Goal: Transaction & Acquisition: Purchase product/service

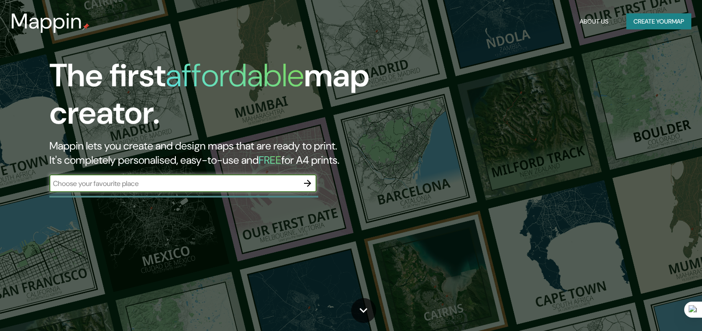
type input "[GEOGRAPHIC_DATA]"
click at [304, 181] on icon "button" at bounding box center [307, 183] width 11 height 11
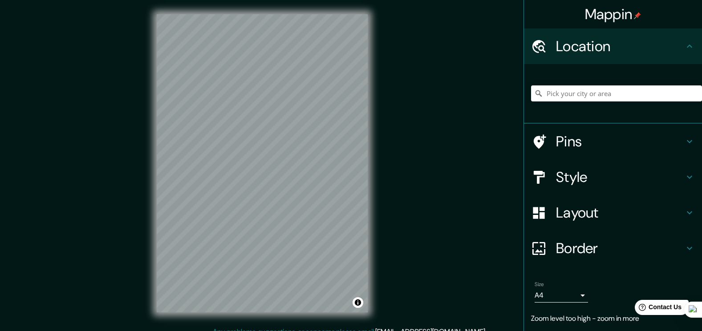
click at [621, 175] on h4 "Style" at bounding box center [620, 177] width 128 height 18
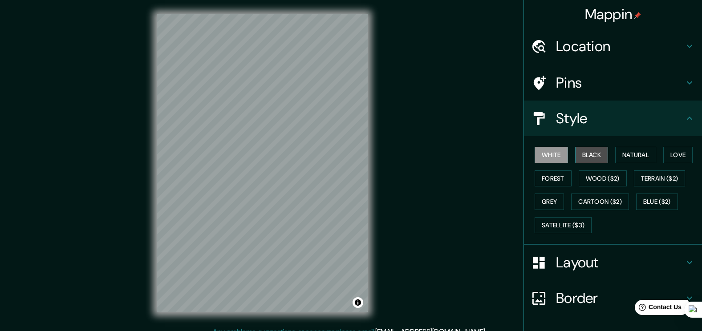
click at [599, 156] on button "Black" at bounding box center [591, 155] width 33 height 16
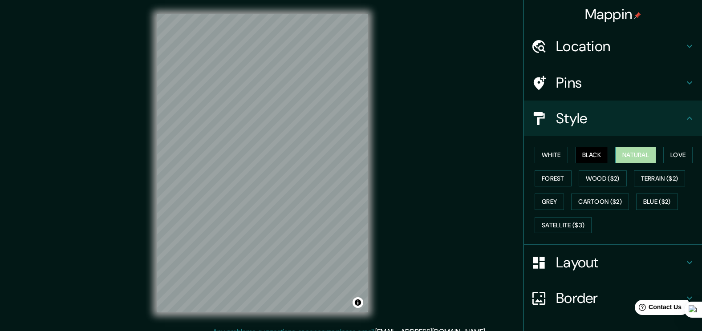
click at [628, 155] on button "Natural" at bounding box center [636, 155] width 41 height 16
click at [659, 155] on div "White Black Natural Love Forest Wood ($2) Terrain ($2) Grey Cartoon ($2) Blue (…" at bounding box center [616, 190] width 171 height 94
click at [669, 159] on button "Love" at bounding box center [678, 155] width 29 height 16
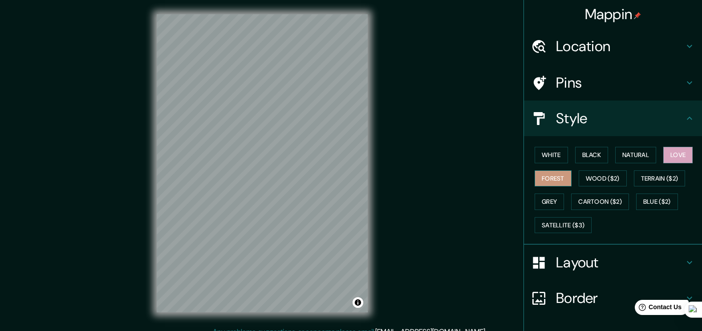
click at [543, 183] on button "Forest" at bounding box center [553, 179] width 37 height 16
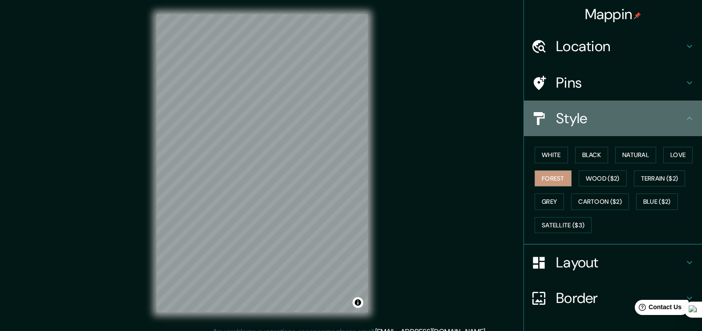
click at [607, 122] on h4 "Style" at bounding box center [620, 119] width 128 height 18
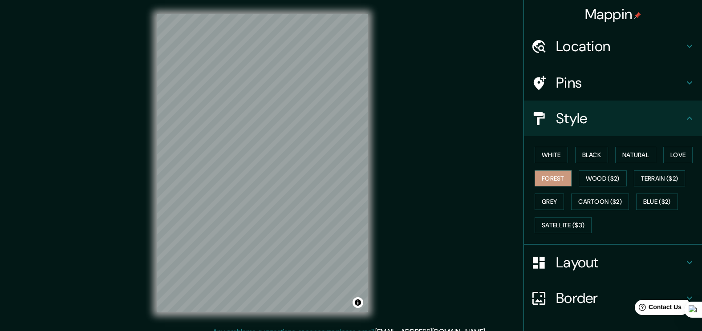
click at [628, 44] on h4 "Location" at bounding box center [620, 46] width 128 height 18
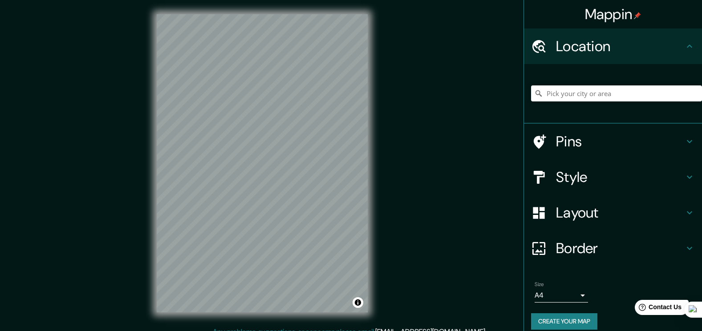
click at [611, 149] on h4 "Pins" at bounding box center [620, 142] width 128 height 18
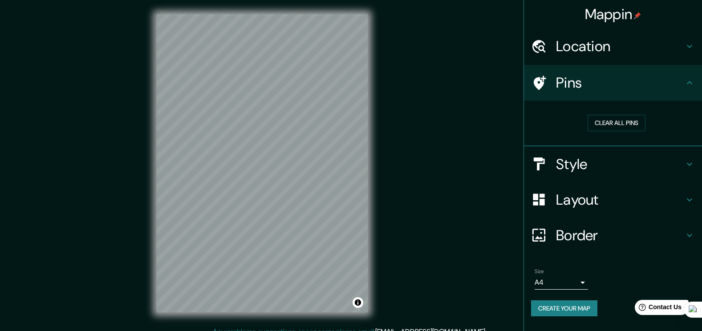
click at [616, 79] on h4 "Pins" at bounding box center [620, 83] width 128 height 18
click at [617, 224] on div "Border" at bounding box center [613, 236] width 178 height 36
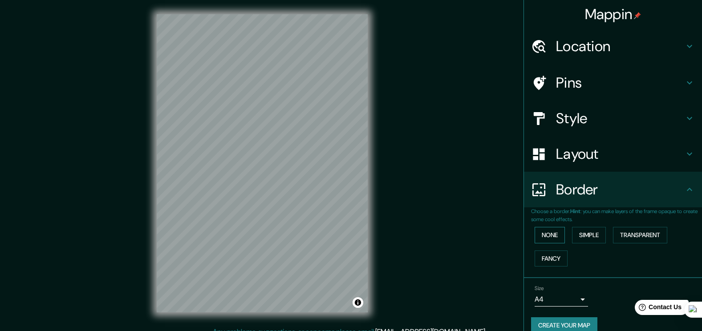
click at [557, 232] on button "None" at bounding box center [550, 235] width 30 height 16
click at [578, 230] on button "Simple" at bounding box center [589, 235] width 34 height 16
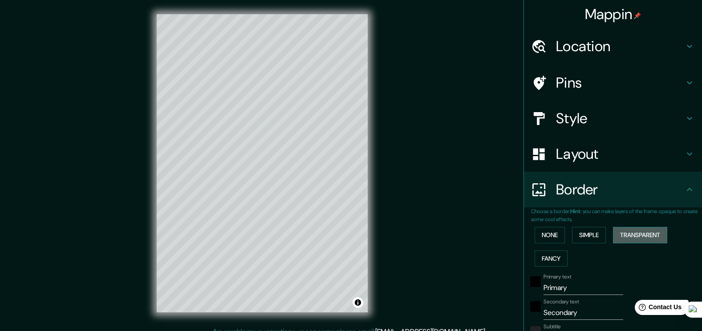
click at [618, 233] on button "Transparent" at bounding box center [640, 235] width 54 height 16
click at [557, 259] on button "Fancy" at bounding box center [551, 259] width 33 height 16
click at [588, 238] on button "Simple" at bounding box center [589, 235] width 34 height 16
click at [544, 240] on button "None" at bounding box center [550, 235] width 30 height 16
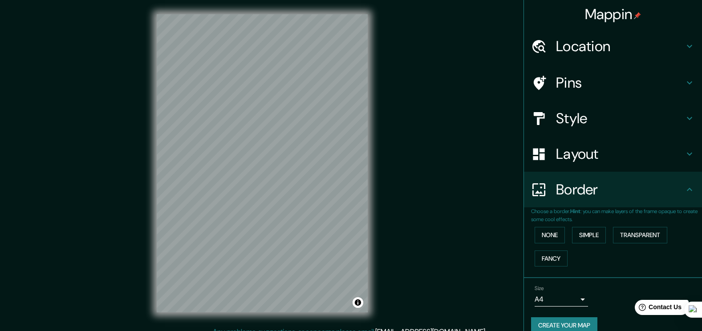
click at [616, 199] on div "Border" at bounding box center [613, 190] width 178 height 36
click at [673, 186] on h4 "Border" at bounding box center [620, 190] width 128 height 18
click at [676, 192] on h4 "Border" at bounding box center [620, 190] width 128 height 18
click at [687, 192] on icon at bounding box center [690, 189] width 11 height 11
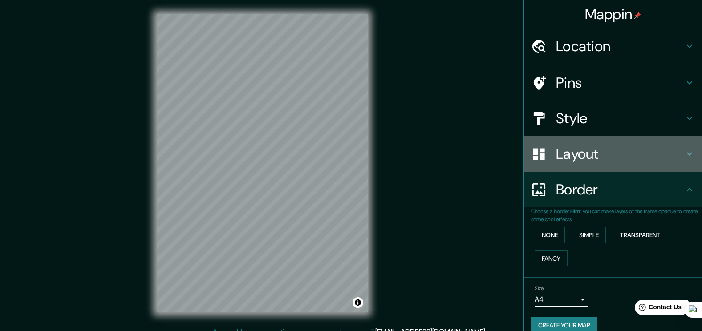
click at [685, 154] on icon at bounding box center [690, 154] width 11 height 11
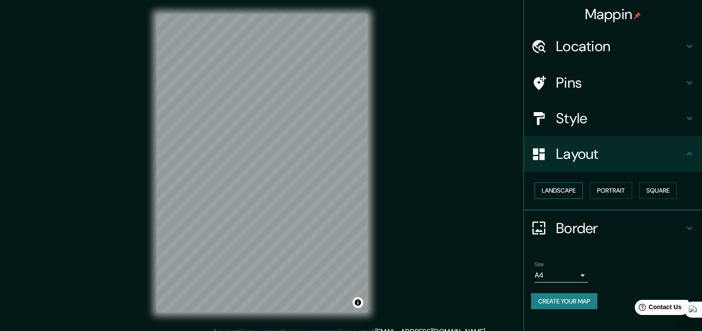
click at [545, 194] on button "Landscape" at bounding box center [559, 191] width 48 height 16
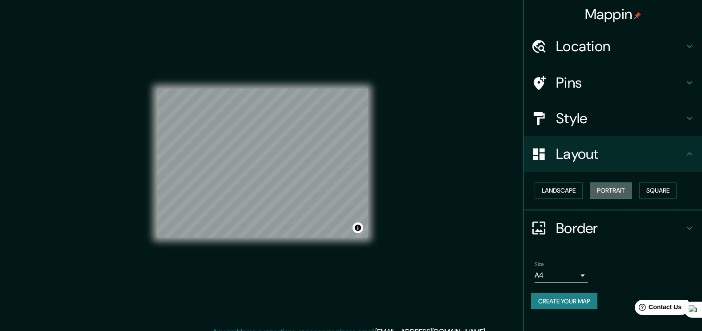
click at [601, 190] on button "Portrait" at bounding box center [611, 191] width 42 height 16
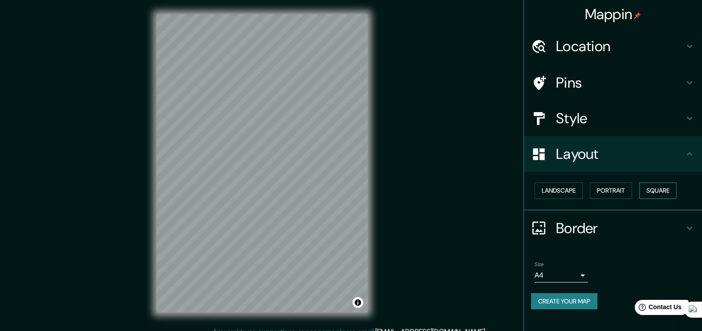
click at [655, 191] on button "Square" at bounding box center [658, 191] width 37 height 16
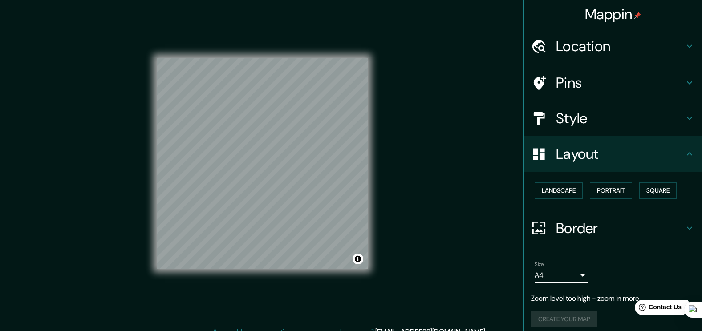
click at [599, 88] on h4 "Pins" at bounding box center [620, 83] width 128 height 18
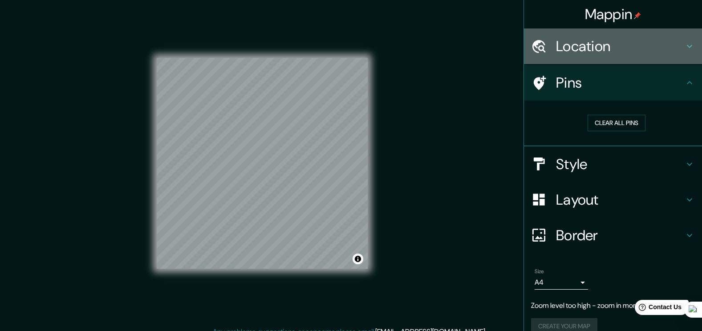
click at [605, 47] on h4 "Location" at bounding box center [620, 46] width 128 height 18
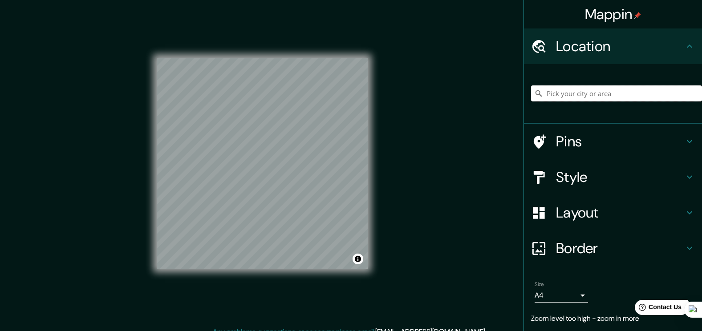
click at [595, 95] on input "Pick your city or area" at bounding box center [616, 94] width 171 height 16
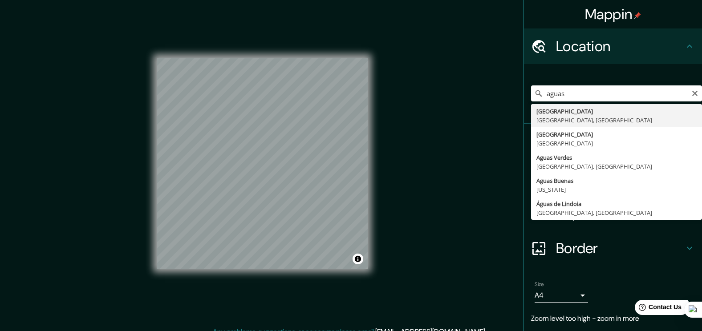
type input "[GEOGRAPHIC_DATA], [GEOGRAPHIC_DATA], [GEOGRAPHIC_DATA]"
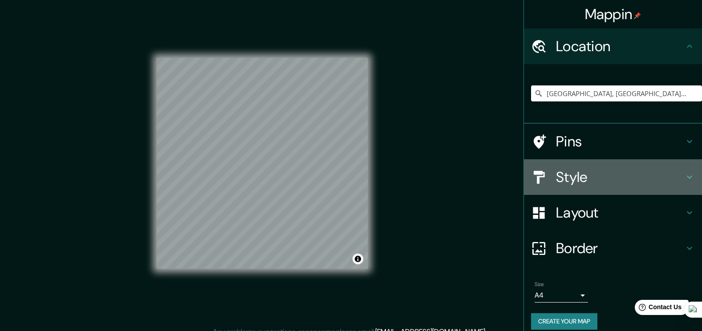
click at [580, 175] on h4 "Style" at bounding box center [620, 177] width 128 height 18
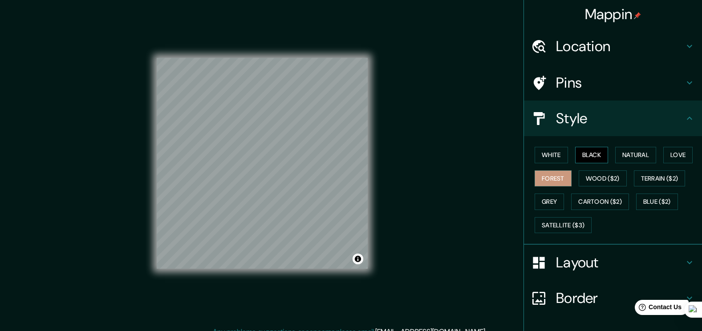
click at [584, 155] on button "Black" at bounding box center [591, 155] width 33 height 16
click at [558, 173] on button "Forest" at bounding box center [553, 179] width 37 height 16
click at [561, 160] on button "White" at bounding box center [551, 155] width 33 height 16
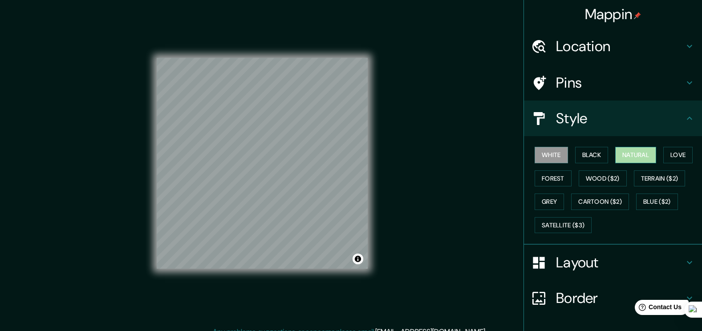
click at [616, 155] on button "Natural" at bounding box center [636, 155] width 41 height 16
click at [664, 151] on button "Love" at bounding box center [678, 155] width 29 height 16
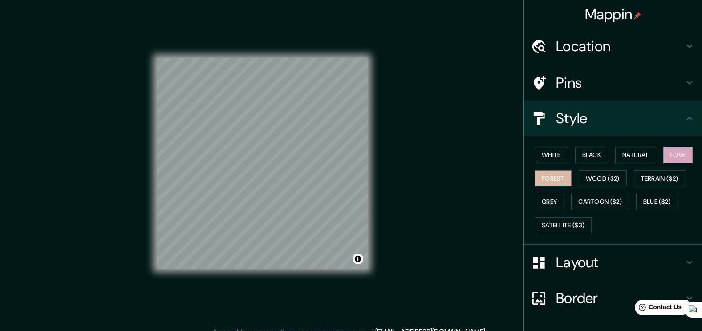
click at [557, 175] on button "Forest" at bounding box center [553, 179] width 37 height 16
click at [588, 174] on button "Wood ($2)" at bounding box center [603, 179] width 48 height 16
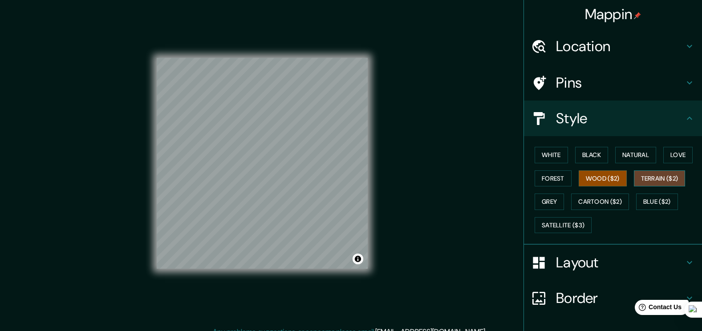
click at [652, 176] on button "Terrain ($2)" at bounding box center [660, 179] width 52 height 16
click at [645, 201] on button "Blue ($2)" at bounding box center [657, 202] width 42 height 16
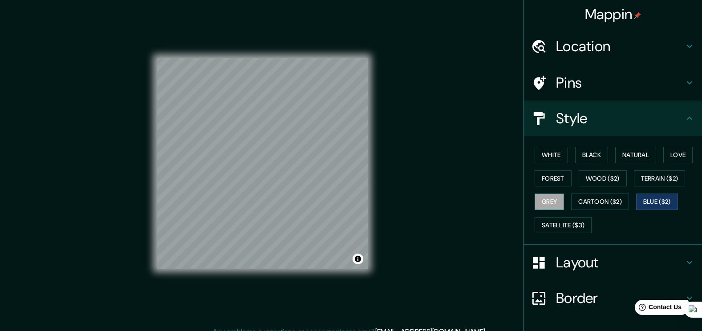
click at [548, 203] on button "Grey" at bounding box center [549, 202] width 29 height 16
click at [563, 176] on button "Forest" at bounding box center [553, 179] width 37 height 16
click at [548, 199] on button "Grey" at bounding box center [549, 202] width 29 height 16
click at [572, 253] on div "Layout" at bounding box center [613, 263] width 178 height 36
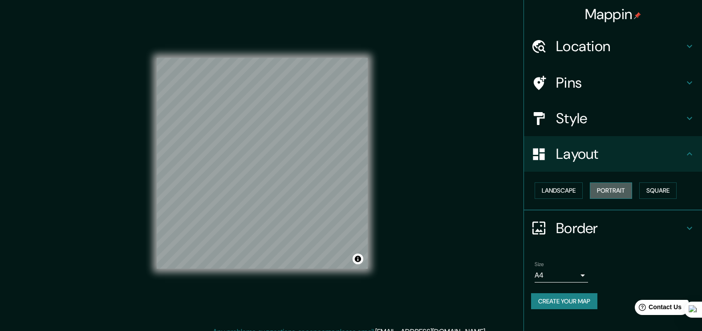
click at [623, 190] on button "Portrait" at bounding box center [611, 191] width 42 height 16
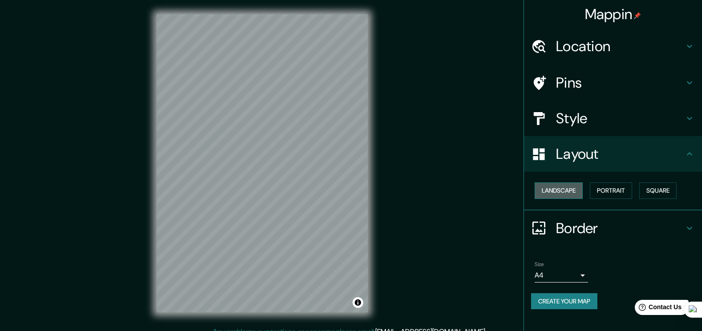
click at [567, 191] on button "Landscape" at bounding box center [559, 191] width 48 height 16
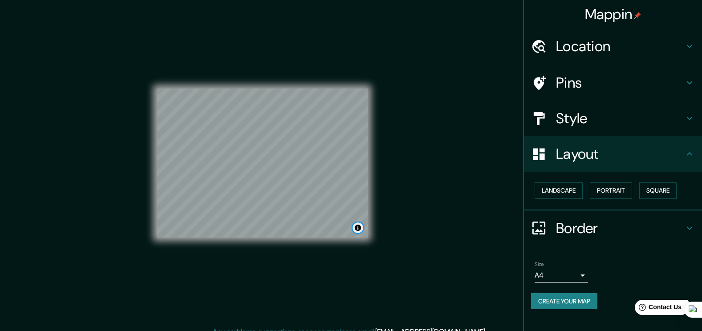
click at [355, 229] on button "Toggle attribution" at bounding box center [358, 228] width 11 height 11
click at [356, 228] on button "Toggle attribution" at bounding box center [358, 228] width 11 height 11
click at [579, 297] on button "Create your map" at bounding box center [564, 302] width 66 height 16
drag, startPoint x: 582, startPoint y: 301, endPoint x: 582, endPoint y: 292, distance: 8.9
click at [582, 301] on div "Create your map" at bounding box center [613, 302] width 164 height 16
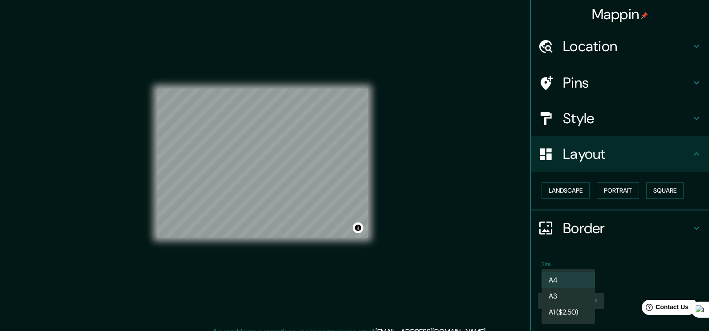
click at [576, 280] on body "Mappin Location [GEOGRAPHIC_DATA], [GEOGRAPHIC_DATA], [GEOGRAPHIC_DATA] Pins St…" at bounding box center [354, 165] width 709 height 331
click at [582, 279] on li "A4" at bounding box center [568, 281] width 53 height 16
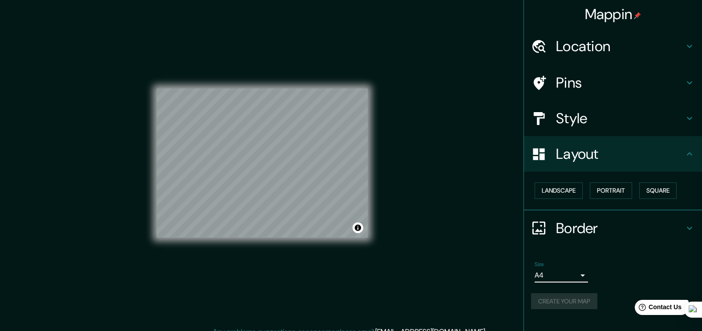
click at [585, 301] on div "Create your map" at bounding box center [613, 302] width 164 height 16
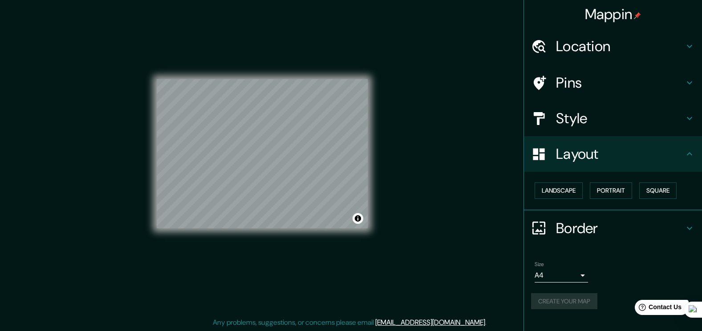
scroll to position [10, 0]
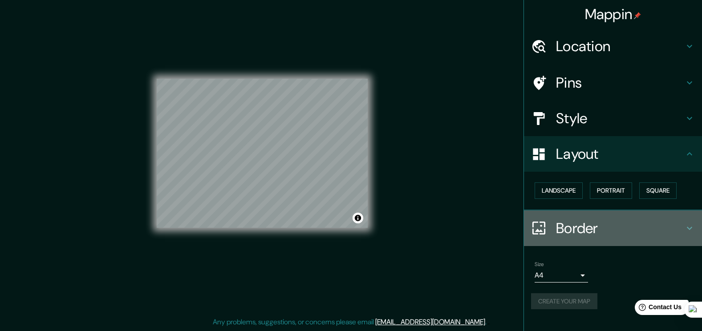
click at [620, 229] on h4 "Border" at bounding box center [620, 229] width 128 height 18
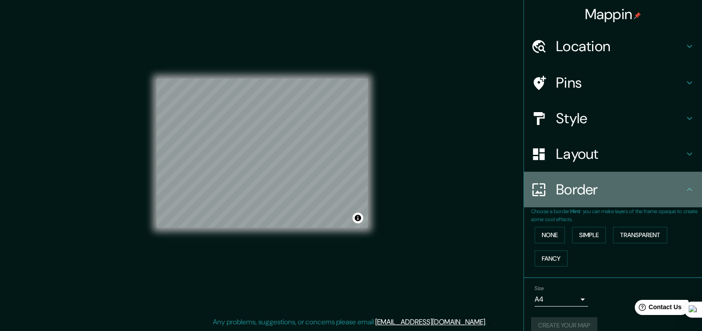
click at [619, 196] on h4 "Border" at bounding box center [620, 190] width 128 height 18
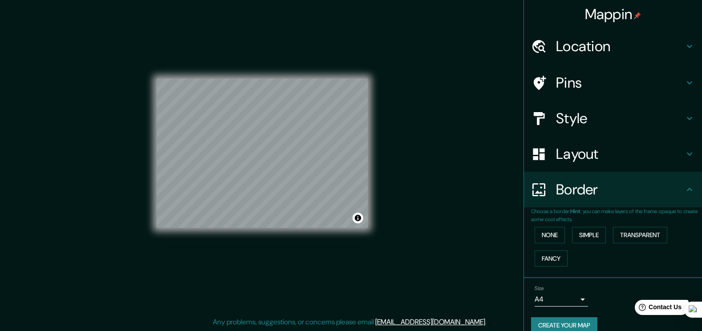
click at [571, 325] on button "Create your map" at bounding box center [564, 326] width 66 height 16
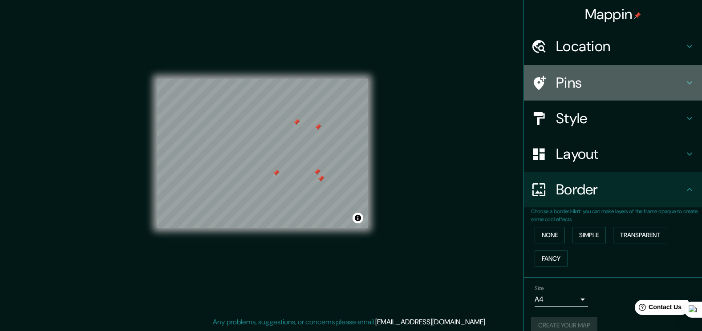
click at [596, 86] on h4 "Pins" at bounding box center [620, 83] width 128 height 18
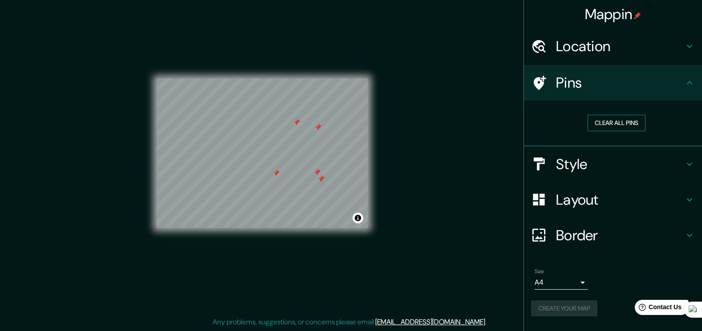
click at [616, 119] on button "Clear all pins" at bounding box center [617, 123] width 58 height 16
click at [461, 188] on div "Mappin Location [GEOGRAPHIC_DATA], [GEOGRAPHIC_DATA], [GEOGRAPHIC_DATA] Pins Cl…" at bounding box center [351, 160] width 702 height 341
